Goal: Find specific page/section: Find specific page/section

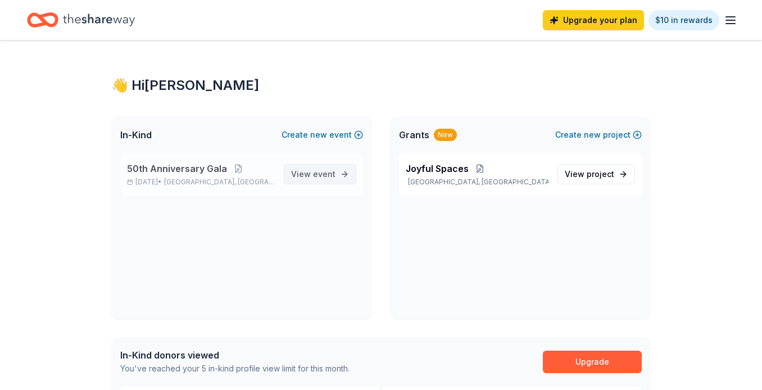
click at [312, 173] on span "View event" at bounding box center [313, 173] width 44 height 13
click at [299, 168] on span "View event" at bounding box center [313, 173] width 44 height 13
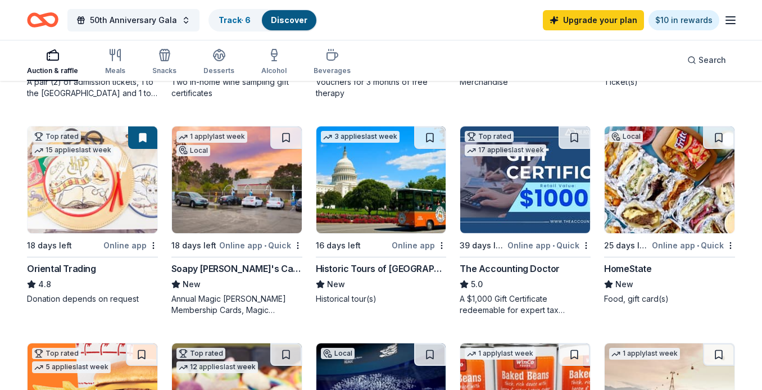
scroll to position [303, 0]
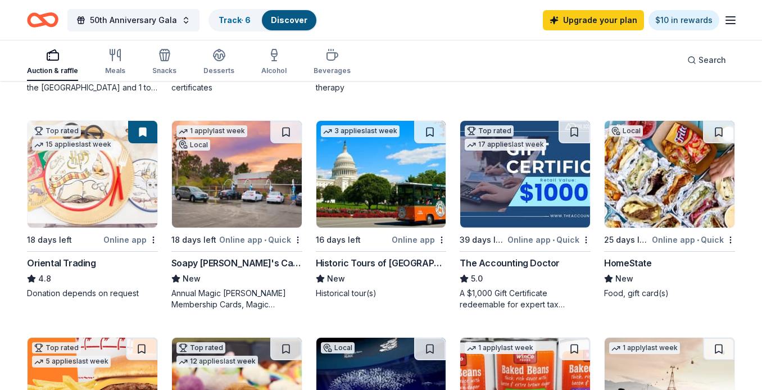
click at [627, 263] on div "HomeState" at bounding box center [627, 262] width 47 height 13
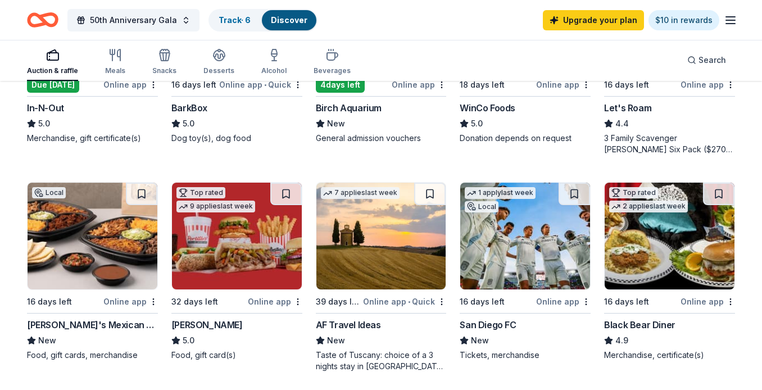
scroll to position [677, 0]
